Goal: Transaction & Acquisition: Purchase product/service

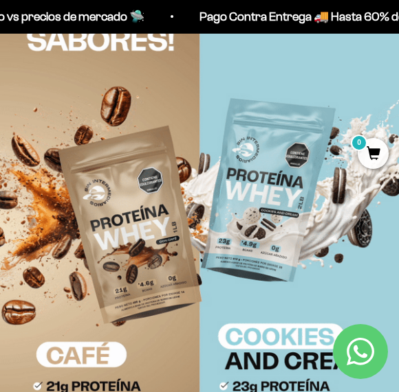
scroll to position [129, 0]
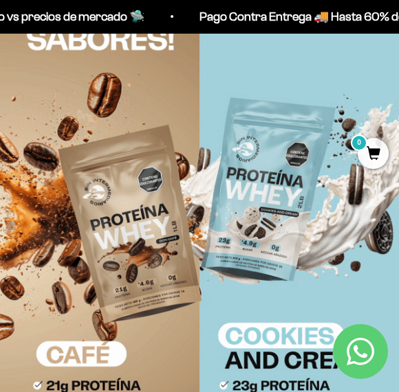
click at [219, 225] on img at bounding box center [199, 246] width 399 height 531
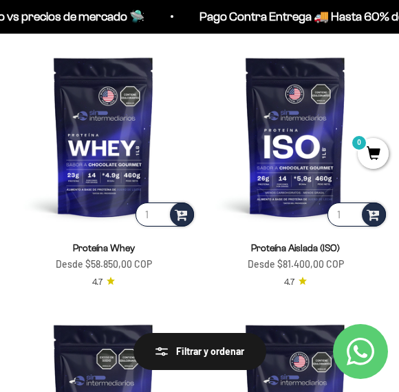
scroll to position [122, 0]
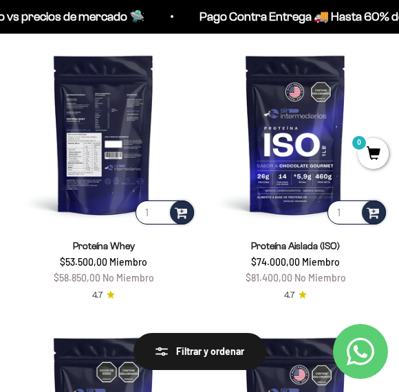
click at [137, 152] on img at bounding box center [103, 134] width 186 height 186
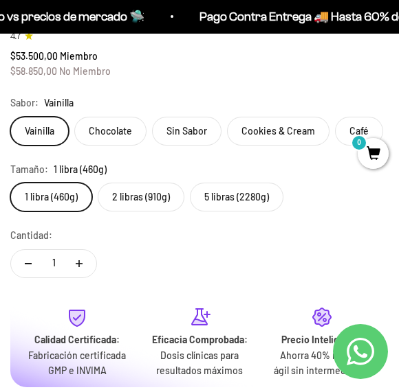
scroll to position [486, 0]
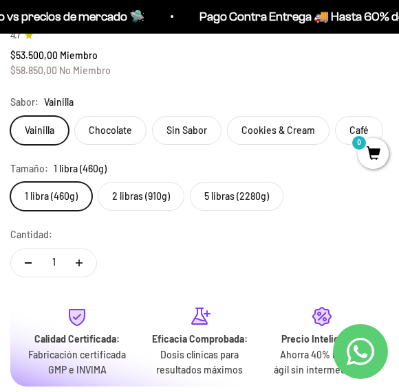
click at [153, 192] on label "2 libras (910g)" at bounding box center [141, 196] width 87 height 29
click at [10, 182] on input "2 libras (910g)" at bounding box center [10, 181] width 1 height 1
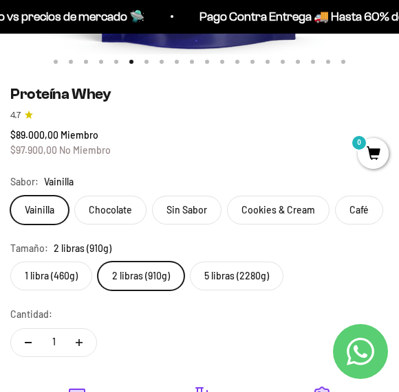
scroll to position [417, 0]
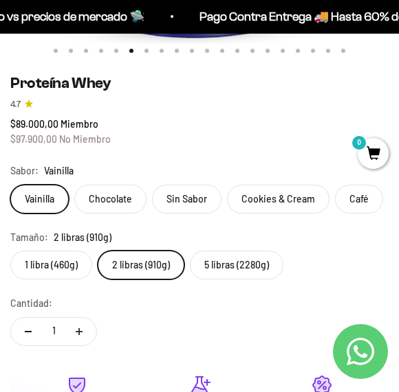
click at [266, 201] on label "Cookies & Cream" at bounding box center [278, 199] width 102 height 29
click at [10, 185] on input "Cookies & Cream" at bounding box center [10, 184] width 1 height 1
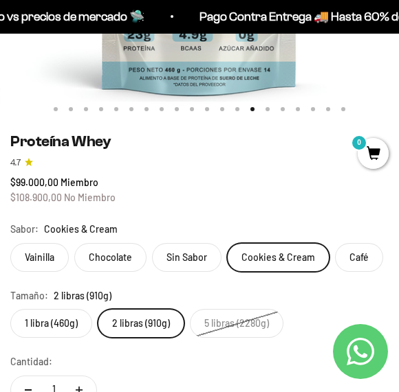
scroll to position [359, 0]
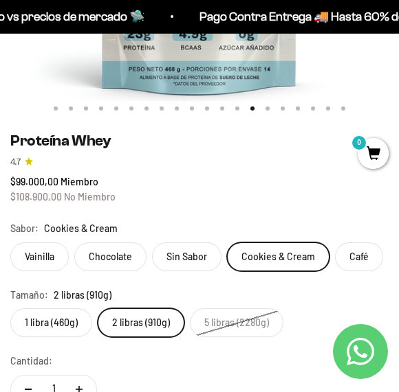
click at [185, 263] on label "Sin Sabor" at bounding box center [186, 257] width 69 height 29
click at [10, 243] on input "Sin Sabor" at bounding box center [10, 242] width 1 height 1
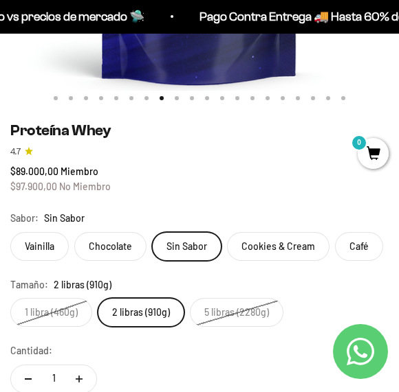
scroll to position [371, 0]
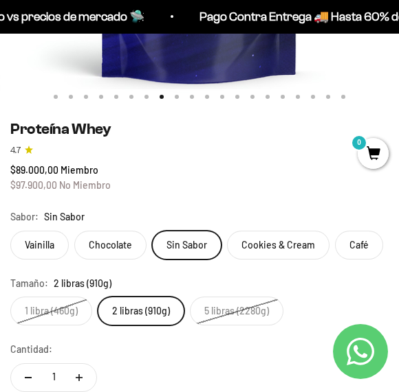
click at [130, 237] on label "Chocolate" at bounding box center [110, 245] width 72 height 29
click at [10, 231] on input "Chocolate" at bounding box center [10, 230] width 1 height 1
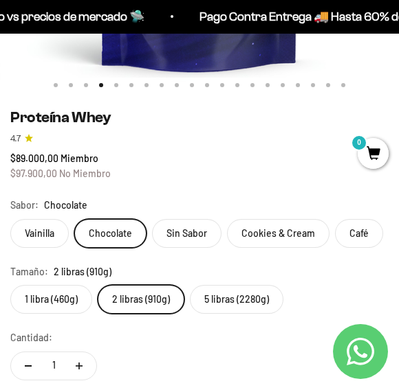
scroll to position [390, 0]
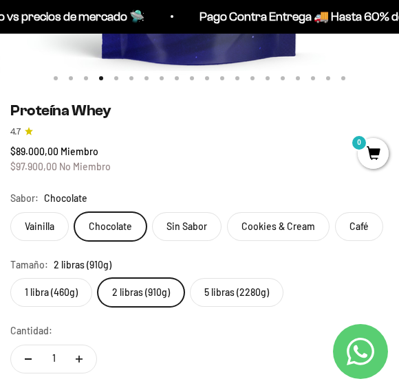
click at [277, 234] on label "Cookies & Cream" at bounding box center [278, 226] width 102 height 29
click at [10, 212] on input "Cookies & Cream" at bounding box center [10, 212] width 1 height 1
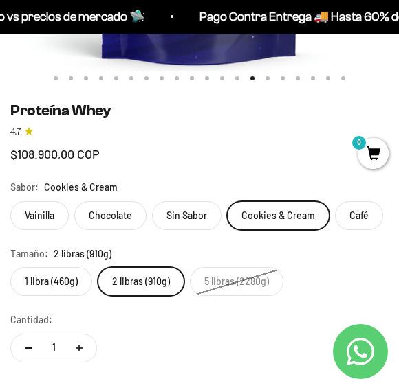
scroll to position [0, 5199]
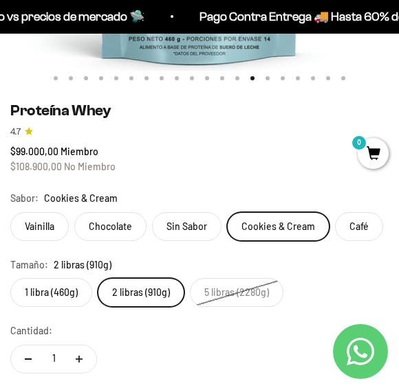
click at [344, 227] on label "Café" at bounding box center [359, 226] width 48 height 29
click at [10, 212] on input "Café" at bounding box center [10, 212] width 1 height 1
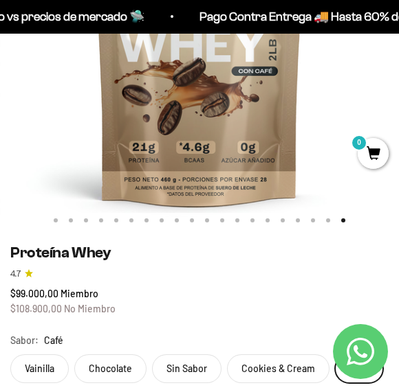
scroll to position [256, 0]
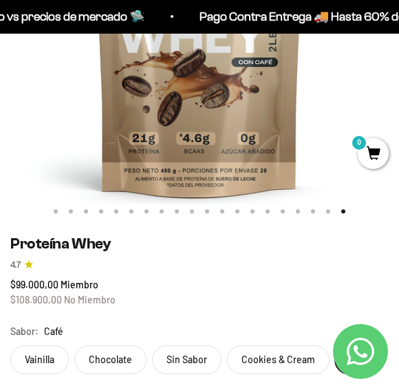
click at [263, 354] on label "Cookies & Cream" at bounding box center [278, 360] width 102 height 29
click at [10, 346] on input "Cookies & Cream" at bounding box center [10, 345] width 1 height 1
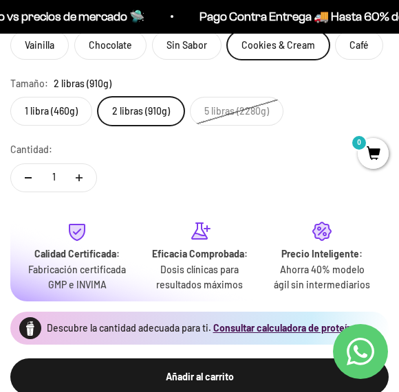
scroll to position [478, 0]
